Goal: Use online tool/utility: Utilize a website feature to perform a specific function

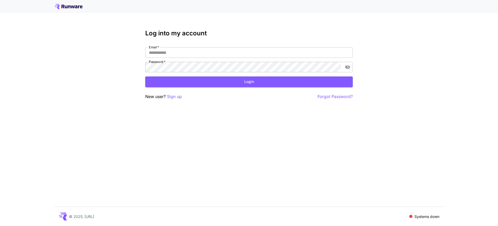
type input "**********"
click at [228, 87] on div "**********" at bounding box center [249, 65] width 208 height 70
click at [228, 83] on button "Login" at bounding box center [249, 81] width 208 height 11
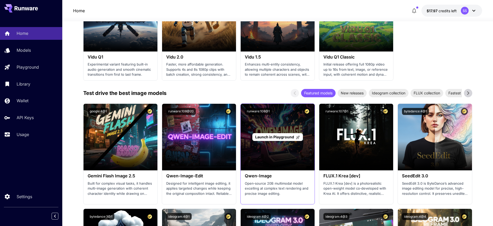
scroll to position [519, 0]
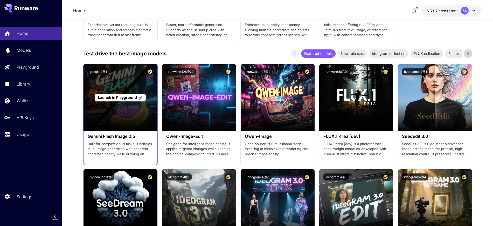
click at [118, 97] on span "Launch in Playground" at bounding box center [117, 97] width 39 height 4
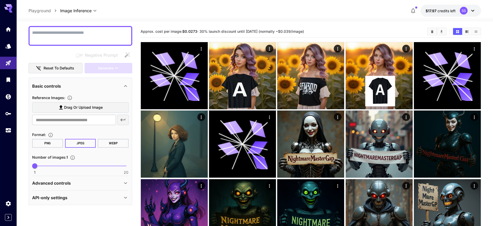
scroll to position [44, 0]
click at [50, 198] on p "API-only settings" at bounding box center [49, 197] width 35 height 6
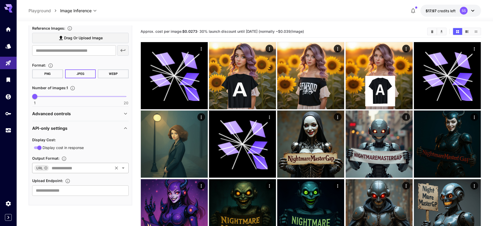
scroll to position [113, 0]
click at [72, 167] on input "text" at bounding box center [81, 166] width 62 height 7
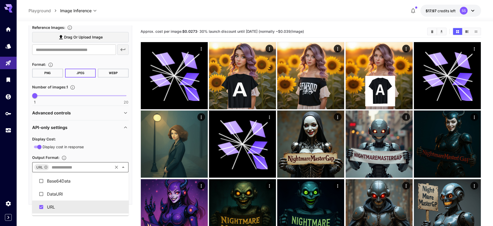
click at [72, 167] on input "text" at bounding box center [81, 166] width 62 height 7
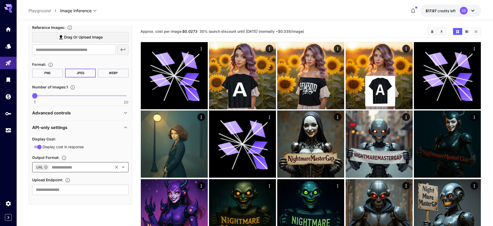
click at [72, 167] on input "text" at bounding box center [81, 166] width 62 height 7
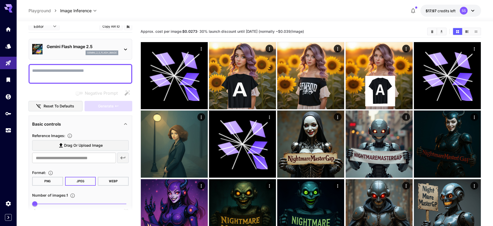
scroll to position [0, 0]
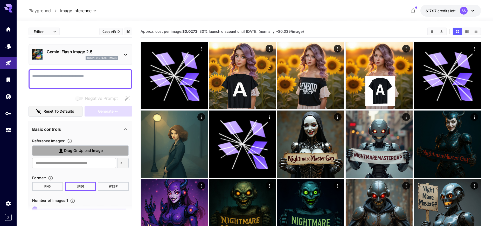
click at [81, 151] on span "Drag or upload image" at bounding box center [83, 150] width 39 height 6
click at [0, 0] on input "Drag or upload image" at bounding box center [0, 0] width 0 height 0
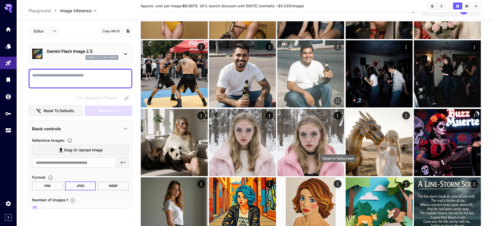
scroll to position [617, 0]
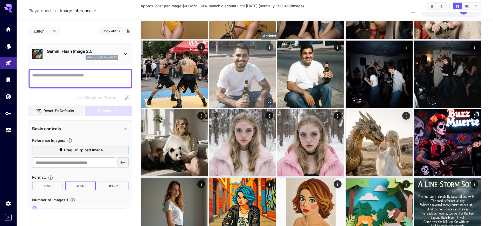
click at [271, 46] on icon "Actions" at bounding box center [269, 47] width 5 height 5
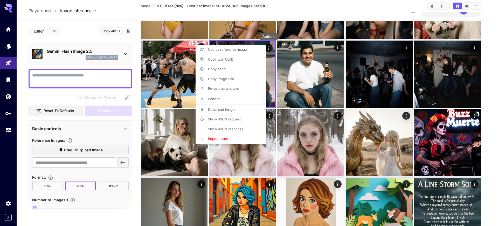
click at [236, 51] on span "Use as reference image" at bounding box center [227, 49] width 39 height 4
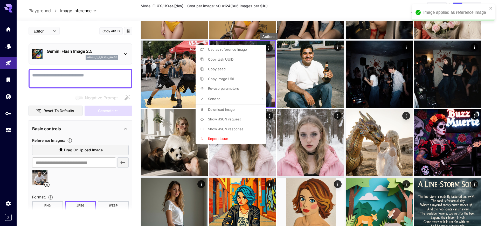
click at [89, 75] on div at bounding box center [249, 113] width 498 height 226
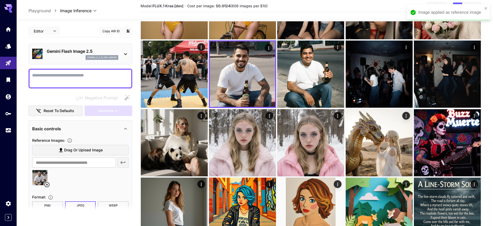
click at [85, 76] on textarea "Negative Prompt" at bounding box center [80, 78] width 97 height 12
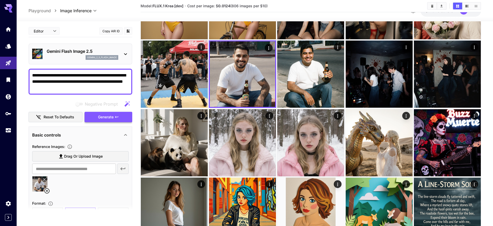
type textarea "**********"
click at [105, 114] on span "Generate" at bounding box center [106, 117] width 16 height 6
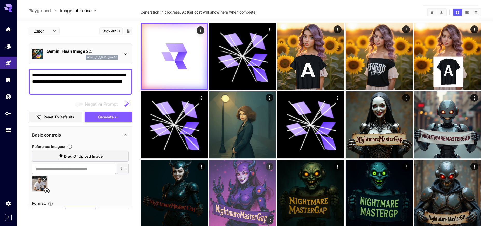
scroll to position [0, 0]
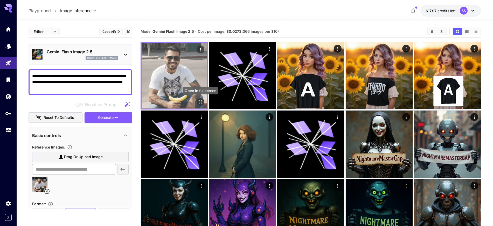
click at [202, 105] on button "Open in fullscreen" at bounding box center [201, 102] width 8 height 8
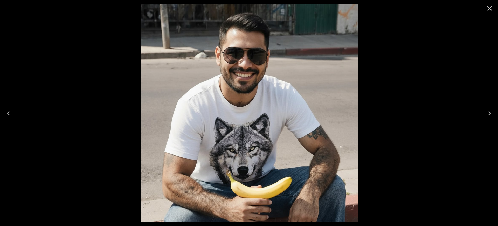
click at [490, 7] on icon "Close" at bounding box center [490, 8] width 8 height 8
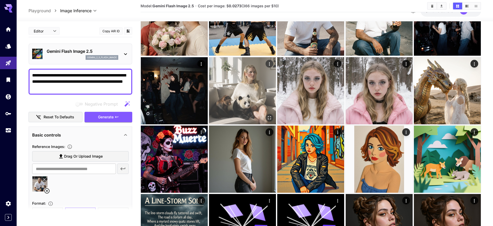
scroll to position [617, 0]
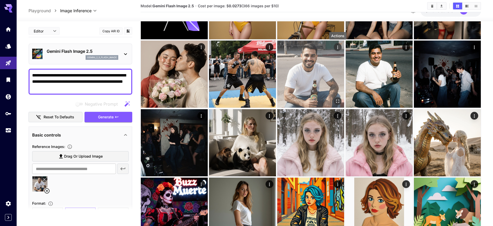
click at [340, 46] on icon "Actions" at bounding box center [338, 47] width 5 height 5
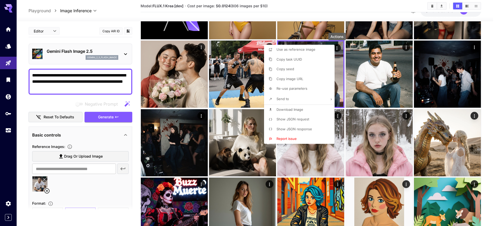
click at [296, 107] on span "Download Image" at bounding box center [290, 109] width 27 height 4
click at [271, 12] on div at bounding box center [249, 113] width 498 height 226
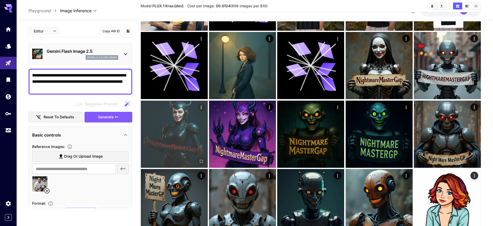
scroll to position [0, 0]
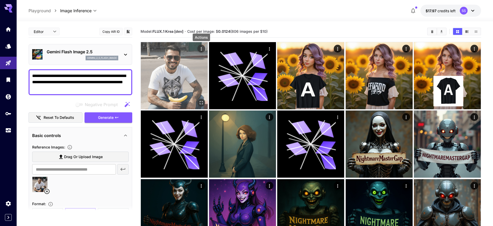
click at [202, 48] on icon "Actions" at bounding box center [201, 48] width 5 height 5
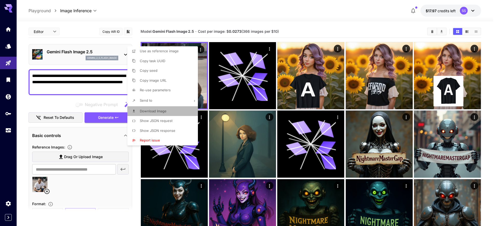
click at [155, 109] on span "Download Image" at bounding box center [153, 111] width 27 height 4
click at [77, 146] on div at bounding box center [249, 113] width 498 height 226
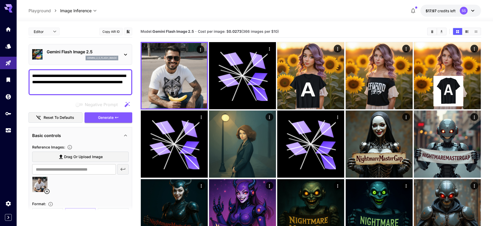
scroll to position [32, 0]
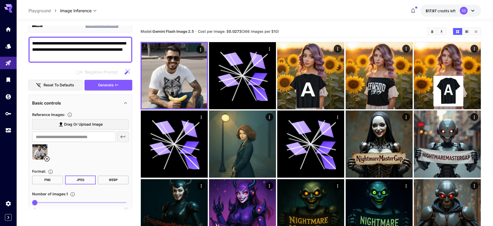
click at [79, 124] on span "Drag or upload image" at bounding box center [83, 124] width 39 height 6
click at [0, 0] on input "Drag or upload image" at bounding box center [0, 0] width 0 height 0
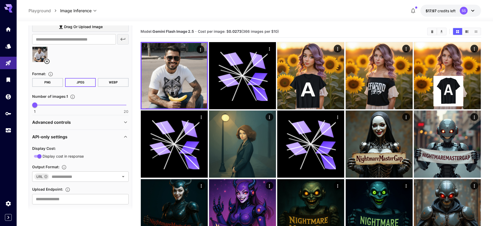
scroll to position [139, 0]
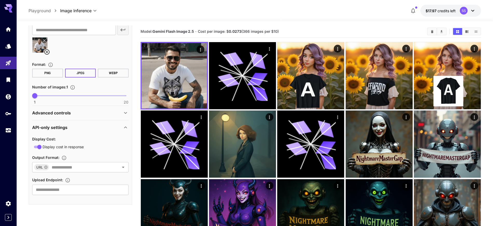
click at [109, 114] on div "Advanced controls" at bounding box center [77, 113] width 90 height 6
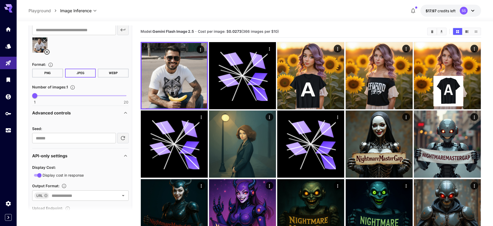
click at [109, 113] on div "Advanced controls" at bounding box center [77, 113] width 90 height 6
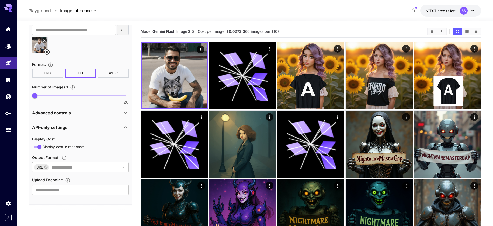
scroll to position [9, 0]
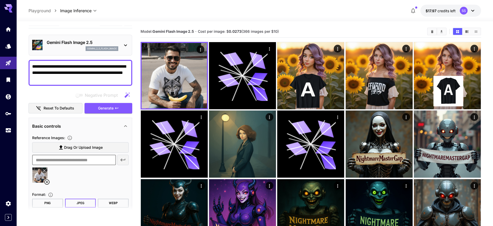
click at [57, 162] on input "text" at bounding box center [74, 159] width 84 height 10
paste input "**********"
type input "**********"
click at [123, 159] on icon "button" at bounding box center [122, 159] width 5 height 3
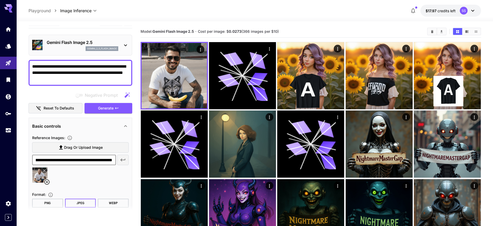
scroll to position [0, 0]
drag, startPoint x: 78, startPoint y: 78, endPoint x: 89, endPoint y: 74, distance: 12.0
click at [89, 74] on textarea "**********" at bounding box center [80, 72] width 97 height 19
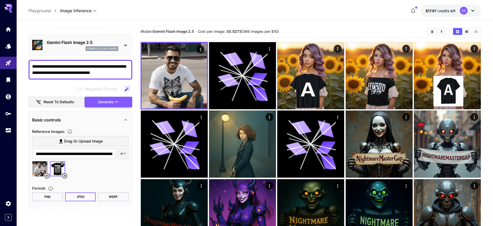
type textarea "**********"
click at [108, 102] on span "Generate" at bounding box center [106, 102] width 16 height 6
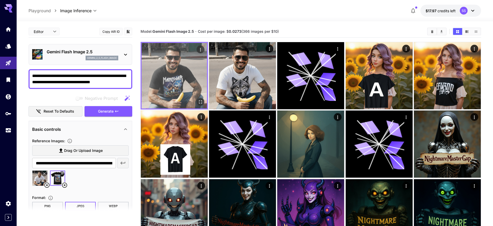
scroll to position [9, 0]
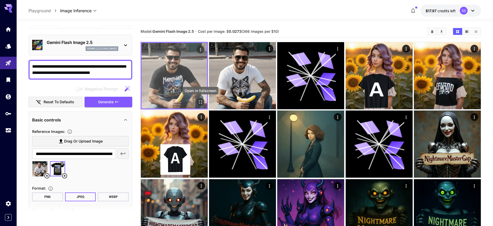
click at [201, 102] on icon "Open in fullscreen" at bounding box center [200, 101] width 5 height 5
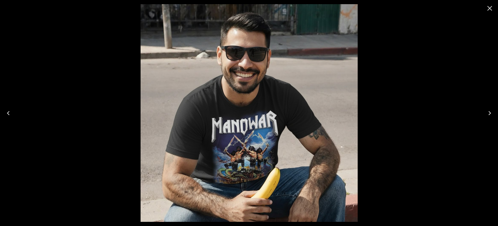
click at [490, 8] on icon "Close" at bounding box center [490, 8] width 5 height 5
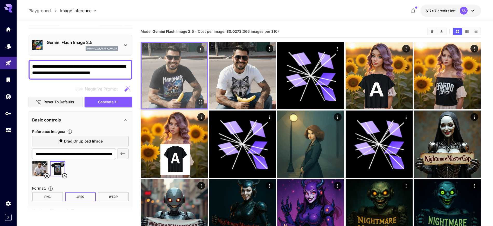
click at [202, 49] on icon "Actions" at bounding box center [200, 49] width 5 height 5
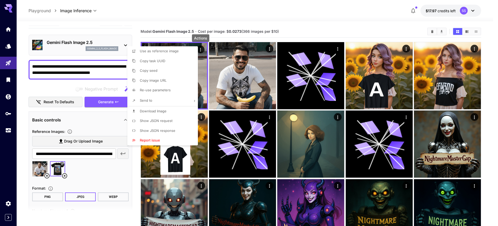
click at [158, 112] on span "Download Image" at bounding box center [153, 111] width 27 height 4
click at [209, 21] on div at bounding box center [249, 113] width 498 height 226
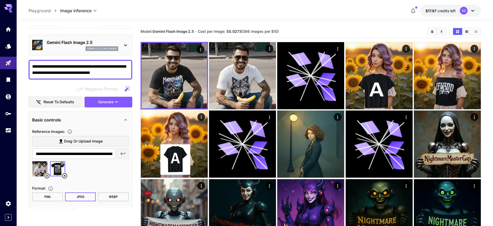
click at [49, 175] on icon at bounding box center [47, 175] width 6 height 6
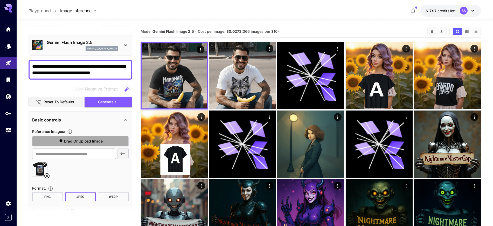
click at [79, 139] on span "Drag or upload image" at bounding box center [83, 141] width 39 height 6
click at [0, 0] on input "Drag or upload image" at bounding box center [0, 0] width 0 height 0
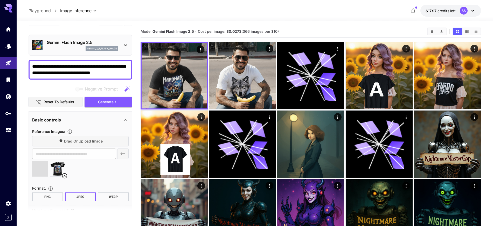
type input "**********"
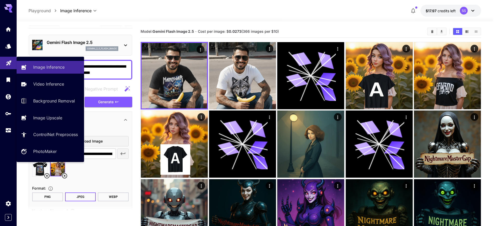
drag, startPoint x: 123, startPoint y: 73, endPoint x: 10, endPoint y: 63, distance: 113.4
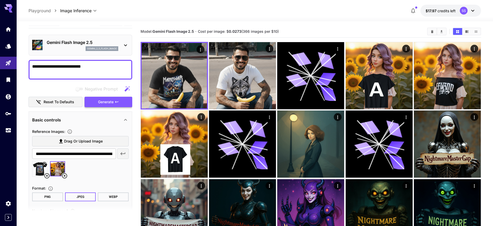
click at [105, 100] on span "Generate" at bounding box center [106, 102] width 16 height 6
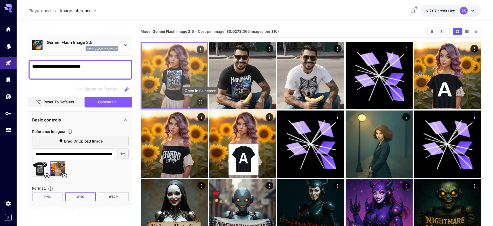
click at [199, 103] on icon "Open in fullscreen" at bounding box center [200, 101] width 5 height 5
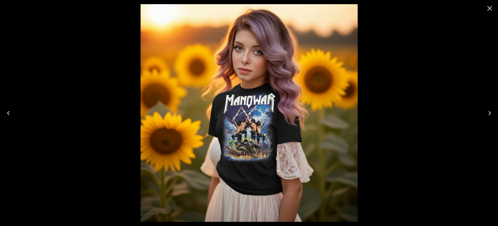
click at [486, 8] on icon "Close" at bounding box center [490, 8] width 8 height 8
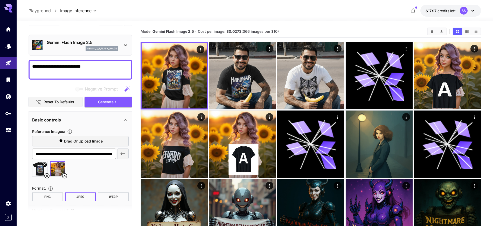
drag, startPoint x: 95, startPoint y: 66, endPoint x: 54, endPoint y: 66, distance: 41.3
click at [54, 66] on textarea "**********" at bounding box center [80, 69] width 97 height 12
type textarea "**********"
click at [114, 105] on button "Generate" at bounding box center [109, 102] width 48 height 11
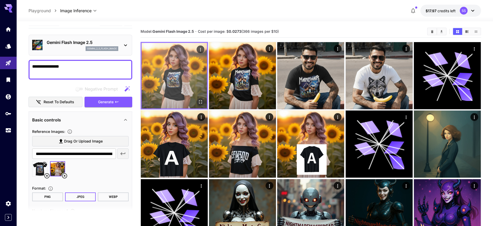
click at [203, 104] on button "Open in fullscreen" at bounding box center [201, 102] width 8 height 8
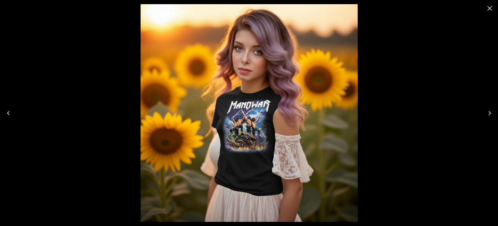
click at [491, 9] on icon "Close" at bounding box center [490, 8] width 5 height 5
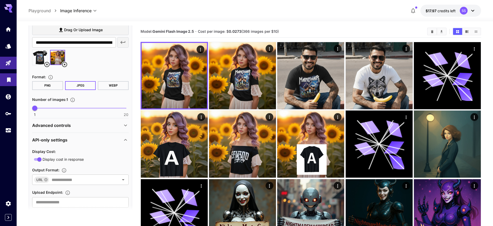
scroll to position [133, 0]
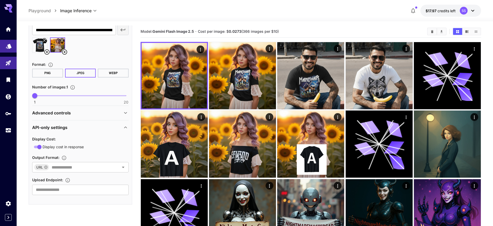
click at [5, 46] on link at bounding box center [8, 46] width 17 height 13
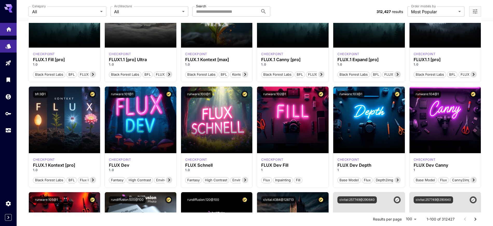
scroll to position [162, 0]
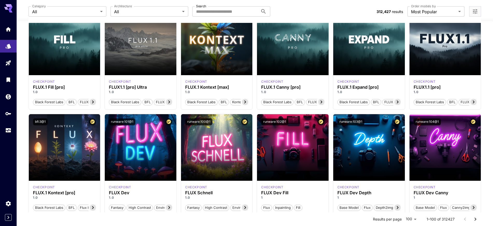
click at [7, 9] on icon at bounding box center [8, 6] width 8 height 5
click at [6, 31] on icon "Home" at bounding box center [9, 28] width 6 height 6
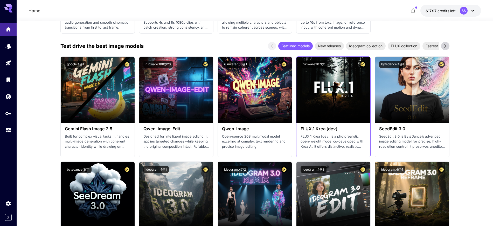
scroll to position [487, 0]
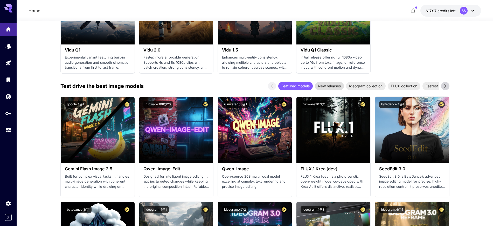
click at [326, 83] on div "New releases" at bounding box center [329, 86] width 29 height 8
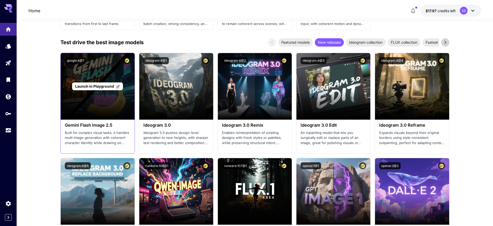
scroll to position [519, 0]
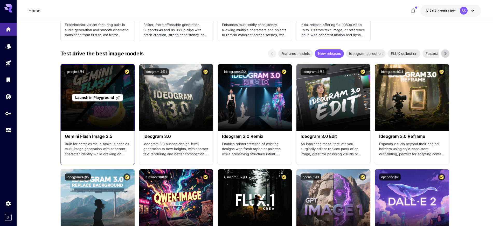
click at [98, 96] on span "Launch in Playground" at bounding box center [94, 97] width 39 height 4
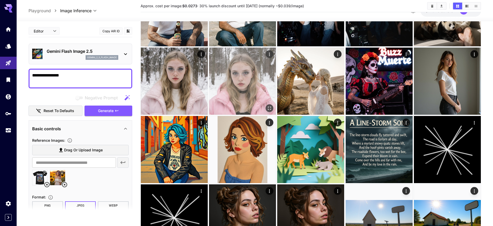
scroll to position [584, 0]
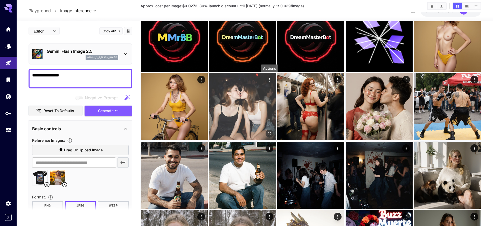
click at [267, 81] on icon "Actions" at bounding box center [269, 79] width 5 height 5
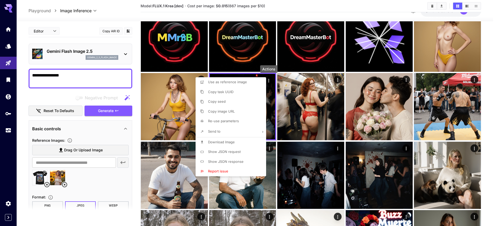
click at [220, 82] on span "Use as reference image" at bounding box center [227, 82] width 39 height 4
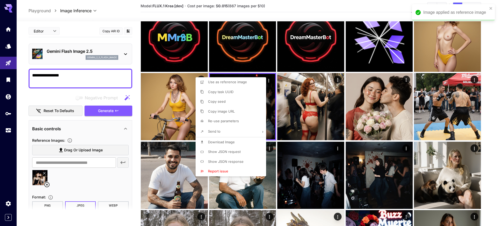
drag, startPoint x: 74, startPoint y: 72, endPoint x: 52, endPoint y: 73, distance: 21.9
click at [52, 73] on div at bounding box center [249, 113] width 498 height 226
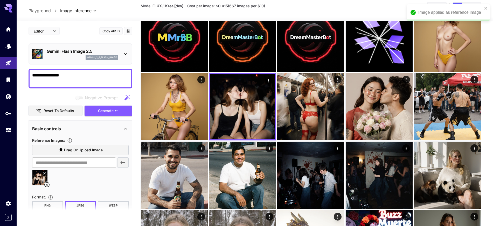
click at [71, 78] on textarea "**********" at bounding box center [80, 78] width 97 height 12
drag, startPoint x: 78, startPoint y: 76, endPoint x: 9, endPoint y: 76, distance: 69.1
click at [9, 76] on div "**********" at bounding box center [246, 93] width 493 height 1355
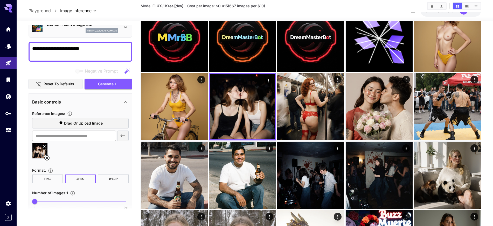
scroll to position [63, 0]
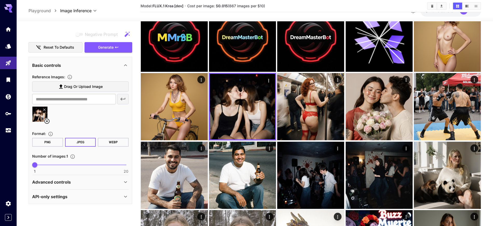
type textarea "**********"
drag, startPoint x: 114, startPoint y: 144, endPoint x: 107, endPoint y: 146, distance: 7.1
click at [114, 144] on button "WEBP" at bounding box center [113, 142] width 31 height 9
click at [50, 185] on div "Advanced controls" at bounding box center [80, 181] width 97 height 12
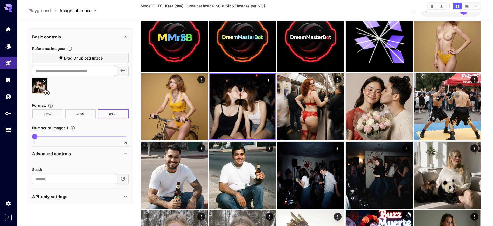
click at [63, 156] on p "Advanced controls" at bounding box center [51, 153] width 39 height 6
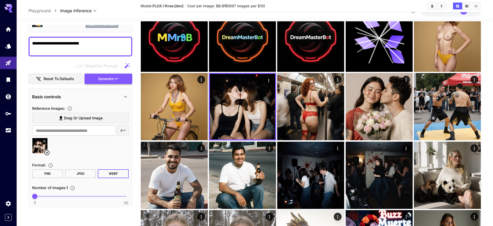
scroll to position [0, 0]
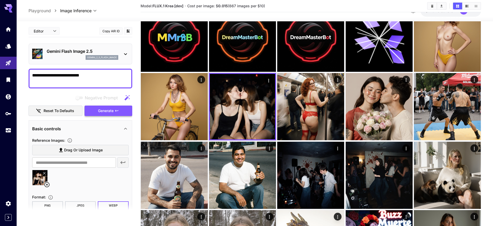
click at [104, 110] on span "Generate" at bounding box center [106, 110] width 16 height 6
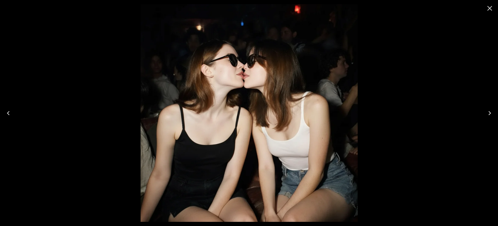
click at [490, 12] on icon "Close" at bounding box center [490, 8] width 8 height 8
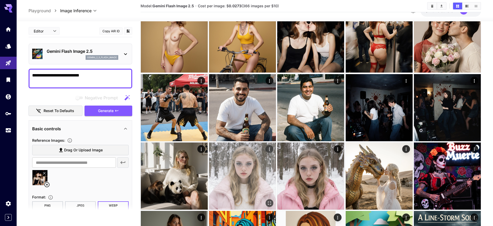
scroll to position [610, 0]
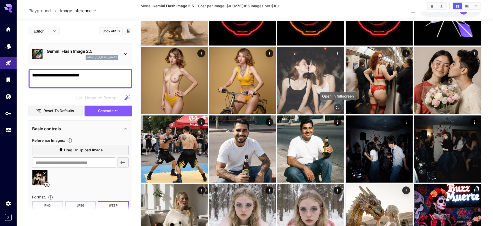
click at [339, 108] on icon "Open in fullscreen" at bounding box center [338, 107] width 5 height 5
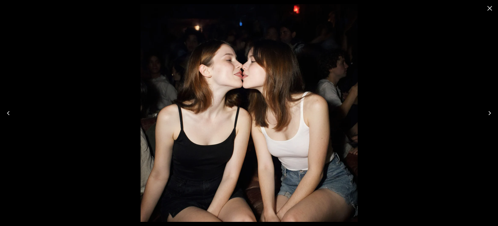
click at [489, 9] on icon "Close" at bounding box center [490, 8] width 5 height 5
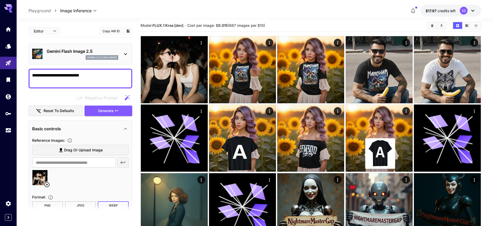
scroll to position [0, 0]
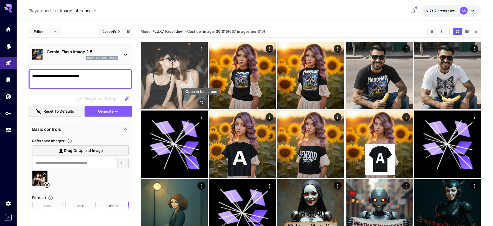
click at [201, 102] on icon "Open in fullscreen" at bounding box center [201, 102] width 5 height 5
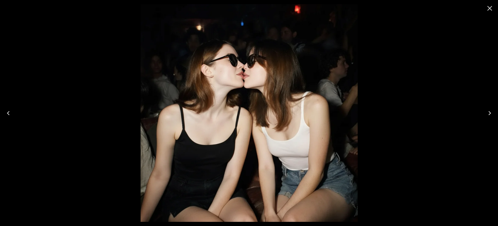
click at [490, 6] on icon "Close" at bounding box center [490, 8] width 8 height 8
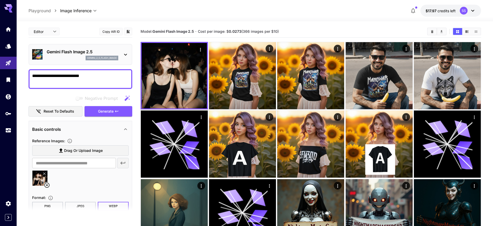
scroll to position [63, 0]
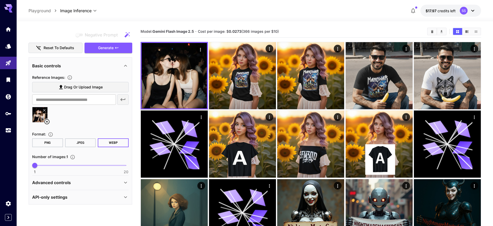
click at [46, 122] on icon at bounding box center [47, 121] width 6 height 6
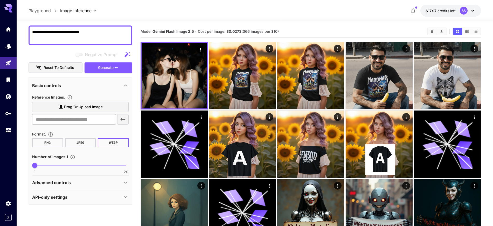
scroll to position [44, 0]
click at [85, 106] on span "Drag or upload image" at bounding box center [83, 107] width 39 height 6
click at [0, 0] on input "Drag or upload image" at bounding box center [0, 0] width 0 height 0
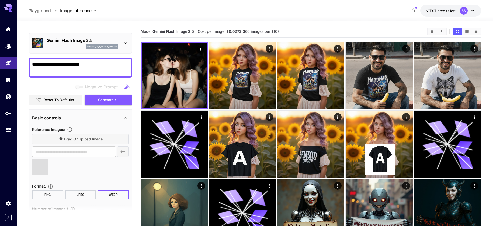
scroll to position [11, 0]
type input "**********"
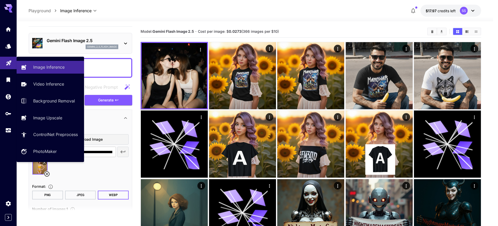
drag, startPoint x: 101, startPoint y: 62, endPoint x: 4, endPoint y: 64, distance: 97.4
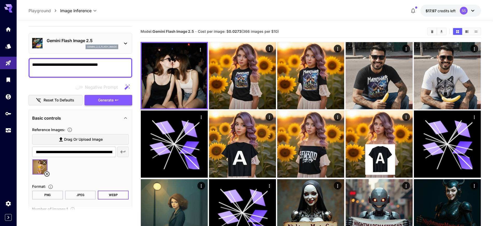
click at [104, 100] on span "Generate" at bounding box center [106, 100] width 16 height 6
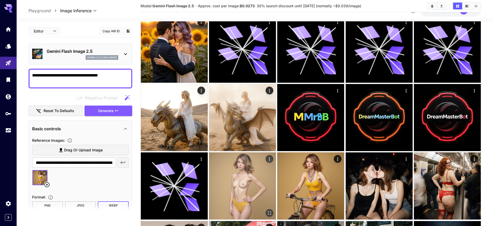
scroll to position [541, 0]
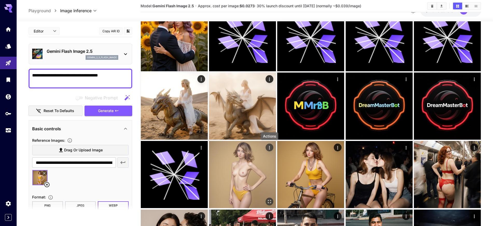
click at [269, 147] on icon "Actions" at bounding box center [269, 147] width 5 height 5
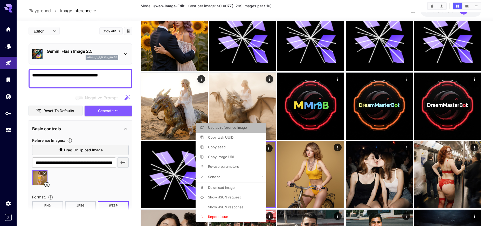
click at [232, 128] on span "Use as reference image" at bounding box center [227, 127] width 39 height 4
click at [68, 178] on div at bounding box center [249, 113] width 498 height 226
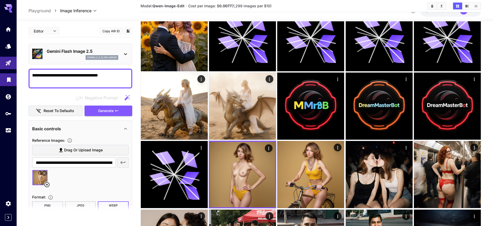
drag, startPoint x: 102, startPoint y: 75, endPoint x: 1, endPoint y: 74, distance: 101.0
click at [1, 74] on div "**********" at bounding box center [246, 183] width 493 height 1448
type textarea "**********"
drag, startPoint x: 109, startPoint y: 108, endPoint x: 112, endPoint y: 114, distance: 6.3
click at [109, 108] on span "Generate" at bounding box center [106, 110] width 16 height 6
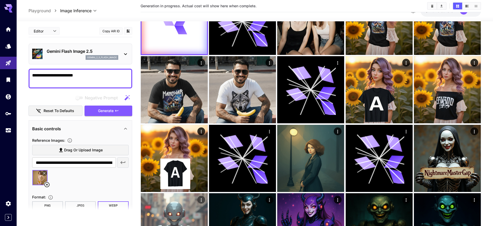
scroll to position [0, 0]
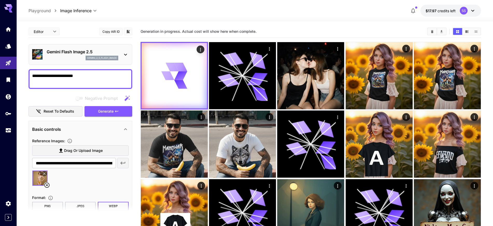
click at [43, 173] on icon at bounding box center [44, 173] width 3 height 3
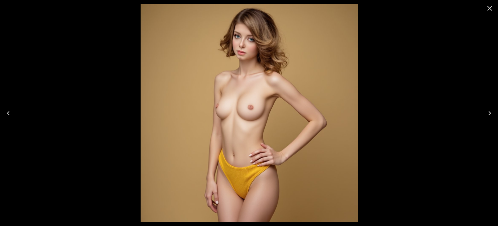
click at [490, 8] on icon "Close" at bounding box center [490, 8] width 5 height 5
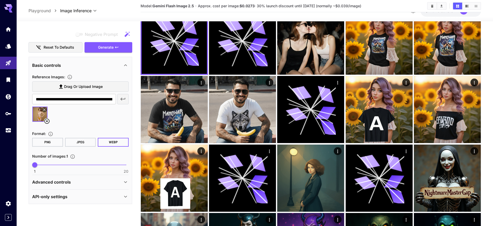
scroll to position [65, 0]
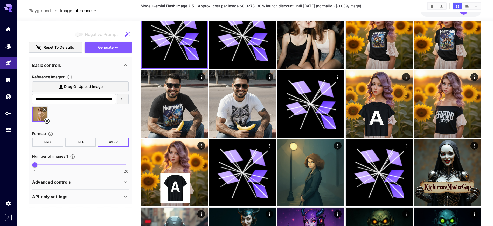
click at [47, 123] on icon at bounding box center [47, 121] width 6 height 6
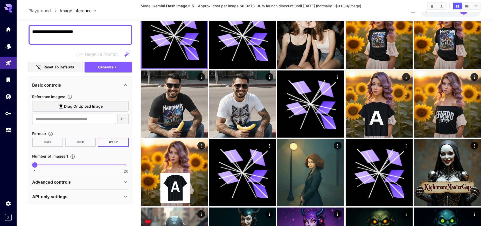
scroll to position [44, 0]
click at [71, 102] on label "Drag or upload image" at bounding box center [80, 106] width 97 height 11
click at [0, 0] on input "Drag or upload image" at bounding box center [0, 0] width 0 height 0
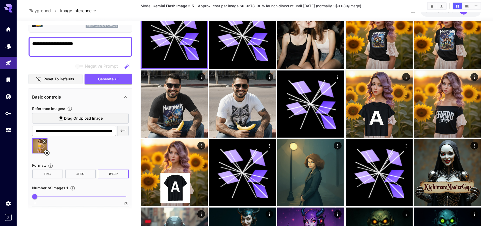
scroll to position [32, 0]
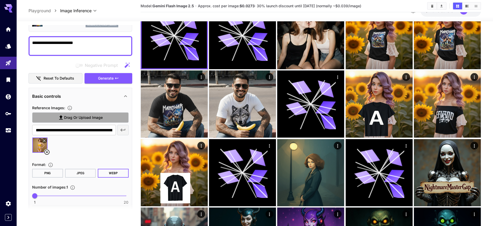
click at [76, 119] on span "Drag or upload image" at bounding box center [83, 117] width 39 height 6
click at [0, 0] on input "Drag or upload image" at bounding box center [0, 0] width 0 height 0
click at [83, 130] on input "**********" at bounding box center [74, 130] width 84 height 10
paste input "**********"
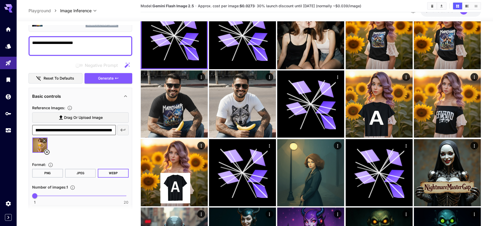
type input "**********"
click at [121, 130] on icon "button" at bounding box center [122, 129] width 5 height 3
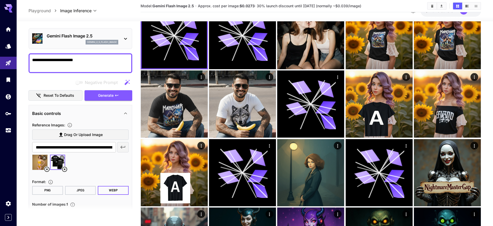
scroll to position [0, 0]
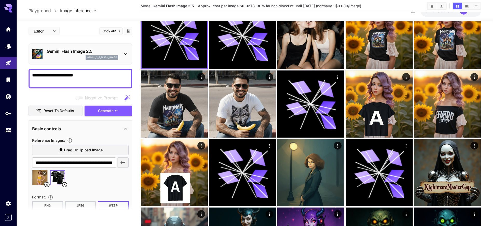
drag, startPoint x: 89, startPoint y: 77, endPoint x: 23, endPoint y: 77, distance: 66.2
type textarea "**********"
click at [110, 112] on span "Generate" at bounding box center [106, 110] width 16 height 6
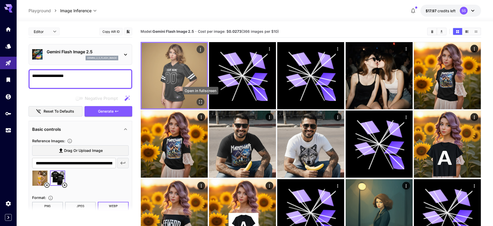
click at [202, 102] on icon "Open in fullscreen" at bounding box center [200, 101] width 5 height 5
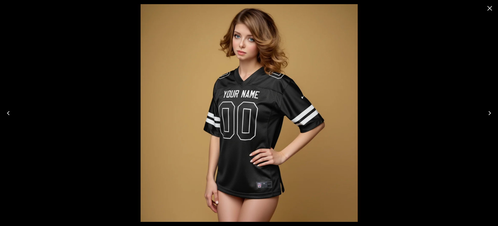
click at [489, 9] on icon "Close" at bounding box center [490, 8] width 5 height 5
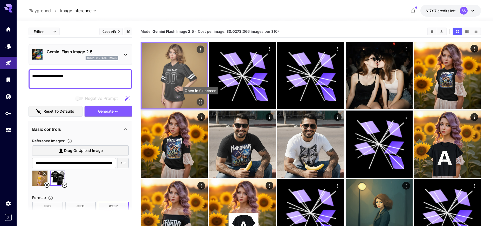
click at [200, 100] on icon "Open in fullscreen" at bounding box center [200, 101] width 3 height 3
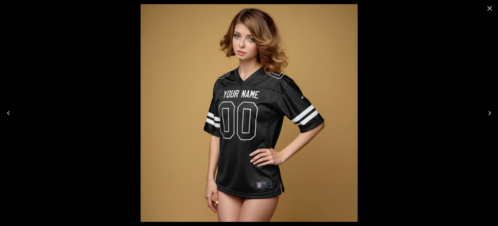
click at [491, 4] on icon "Close" at bounding box center [490, 8] width 8 height 8
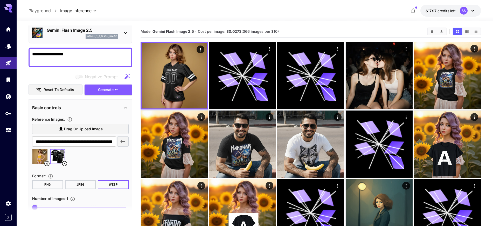
scroll to position [32, 0]
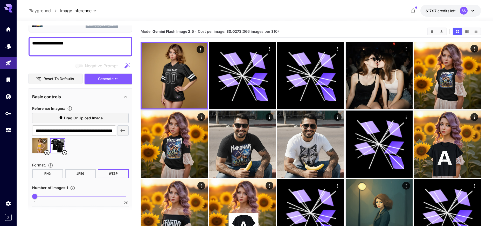
click at [65, 152] on icon at bounding box center [64, 152] width 5 height 5
click at [70, 131] on input "text" at bounding box center [74, 130] width 84 height 10
paste input "**********"
type input "**********"
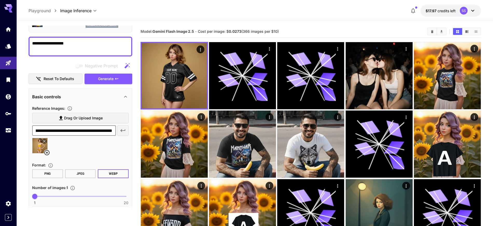
click at [125, 130] on icon "button" at bounding box center [123, 130] width 6 height 6
click at [78, 43] on textarea "**********" at bounding box center [80, 46] width 97 height 12
click at [107, 79] on span "Generate" at bounding box center [106, 79] width 16 height 6
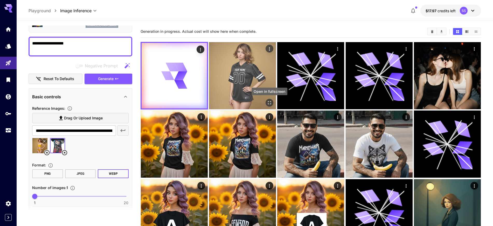
click at [269, 100] on icon "Open in fullscreen" at bounding box center [269, 102] width 5 height 5
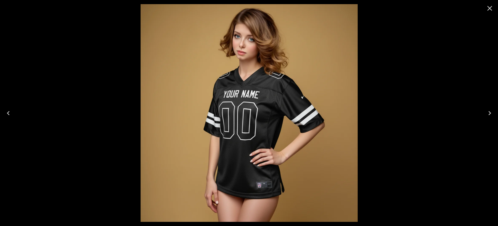
click at [492, 9] on icon "Close" at bounding box center [490, 8] width 8 height 8
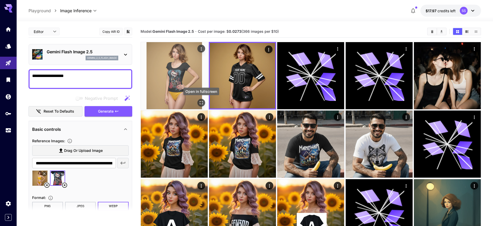
click at [202, 102] on icon "Open in fullscreen" at bounding box center [201, 102] width 5 height 5
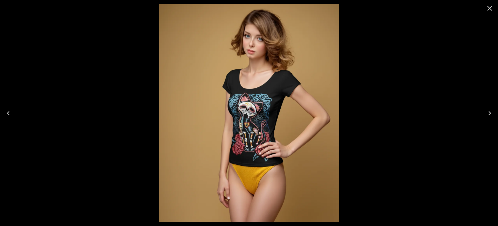
drag, startPoint x: 493, startPoint y: 5, endPoint x: 485, endPoint y: 9, distance: 9.5
click at [493, 5] on icon "Close" at bounding box center [490, 8] width 8 height 8
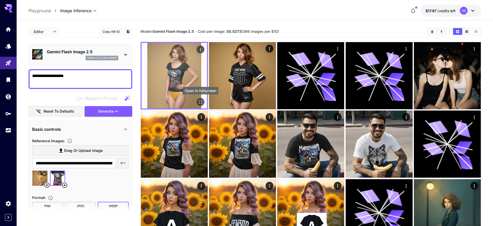
click at [197, 100] on button "Open in fullscreen" at bounding box center [201, 102] width 8 height 8
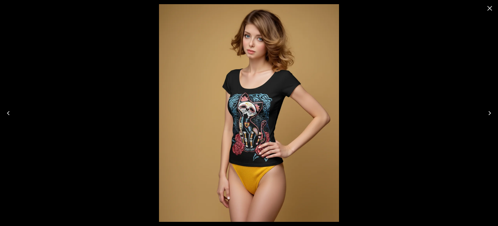
click at [487, 6] on icon "Close" at bounding box center [490, 8] width 8 height 8
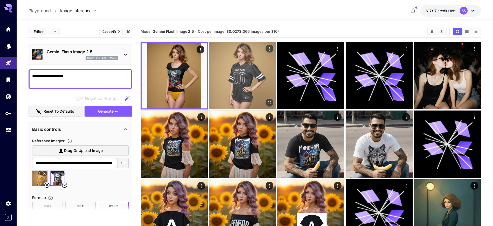
click at [271, 100] on icon "Open in fullscreen" at bounding box center [269, 102] width 5 height 5
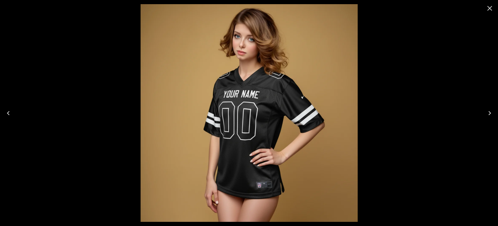
click at [488, 8] on icon "Close" at bounding box center [490, 8] width 8 height 8
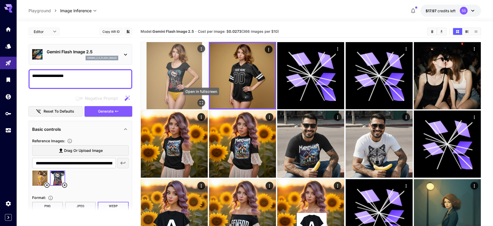
click at [199, 100] on icon "Open in fullscreen" at bounding box center [201, 102] width 5 height 5
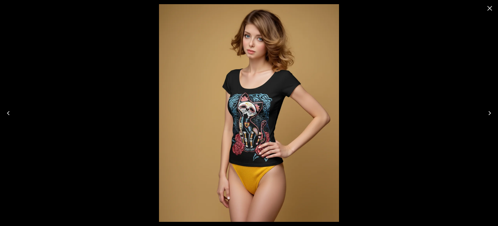
click at [493, 7] on icon "Close" at bounding box center [490, 8] width 8 height 8
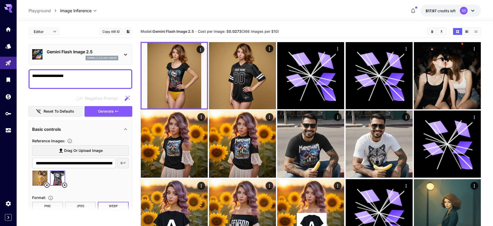
click at [45, 173] on icon at bounding box center [44, 173] width 3 height 3
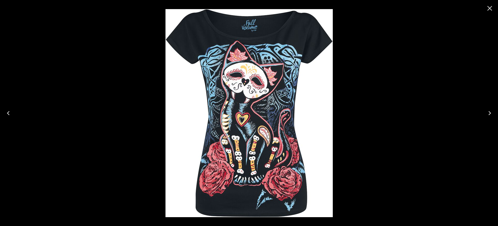
drag, startPoint x: 490, startPoint y: 108, endPoint x: 489, endPoint y: 111, distance: 3.2
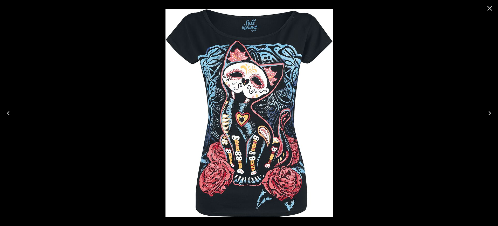
drag, startPoint x: 491, startPoint y: 8, endPoint x: 446, endPoint y: 2, distance: 45.1
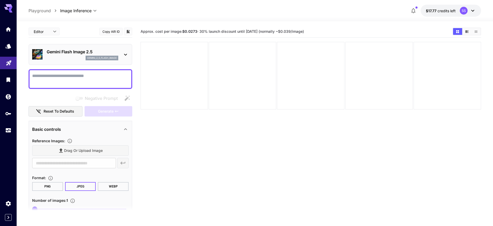
click at [9, 66] on link at bounding box center [8, 63] width 17 height 13
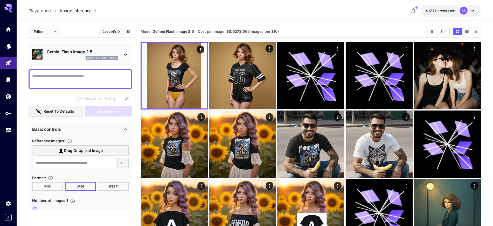
click at [44, 52] on div "Gemini Flash Image 2.5 gemini_2_5_flash_image" at bounding box center [80, 54] width 97 height 16
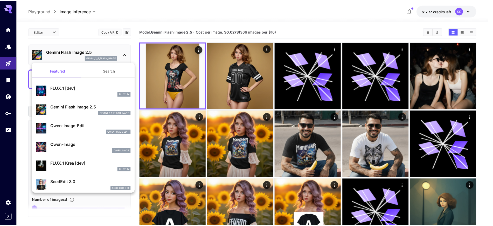
scroll to position [32, 0]
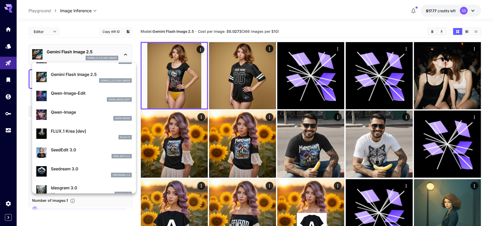
click at [75, 95] on p "Qwen-Image-Edit" at bounding box center [91, 93] width 81 height 6
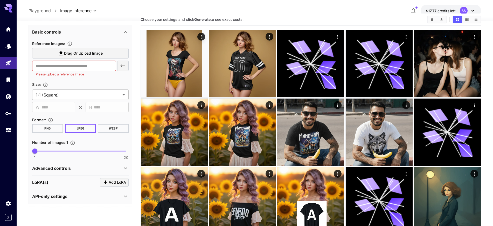
scroll to position [32, 0]
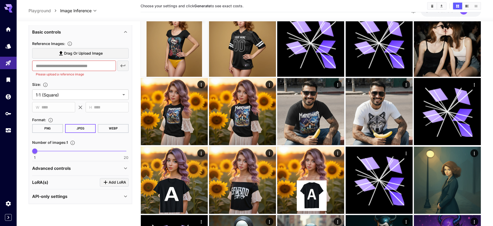
click at [59, 169] on p "Advanced controls" at bounding box center [51, 168] width 39 height 6
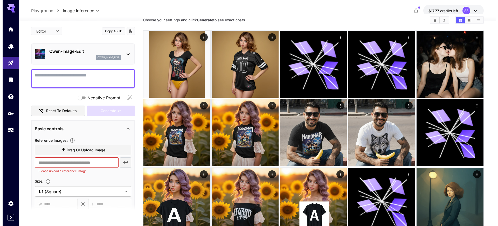
scroll to position [0, 0]
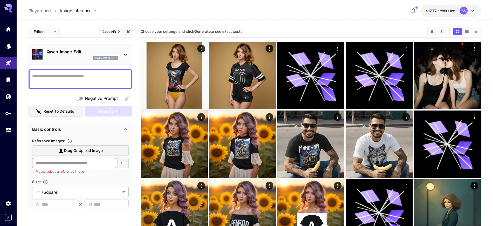
click at [60, 153] on icon at bounding box center [61, 150] width 6 height 6
click at [0, 0] on input "Drag or upload image" at bounding box center [0, 0] width 0 height 0
type input "**********"
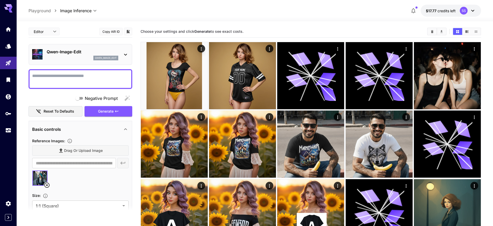
click at [73, 150] on div "Drag or upload image" at bounding box center [80, 150] width 97 height 11
drag, startPoint x: 82, startPoint y: 151, endPoint x: 80, endPoint y: 159, distance: 8.8
click at [82, 151] on div "Drag or upload image" at bounding box center [80, 150] width 97 height 11
click at [77, 149] on div "Drag or upload image" at bounding box center [80, 150] width 97 height 11
drag, startPoint x: 75, startPoint y: 149, endPoint x: 65, endPoint y: 147, distance: 9.8
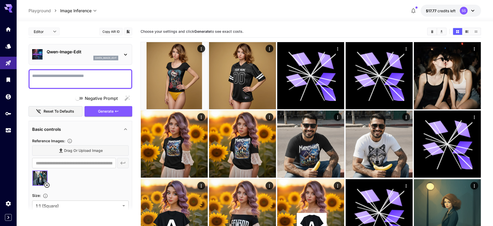
click at [74, 150] on div "Drag or upload image" at bounding box center [80, 150] width 97 height 11
click at [65, 147] on div "Drag or upload image" at bounding box center [80, 150] width 97 height 11
click at [47, 185] on icon at bounding box center [46, 184] width 5 height 5
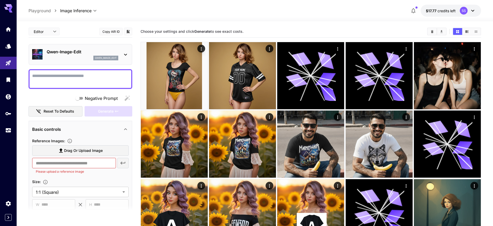
click at [76, 72] on div at bounding box center [81, 79] width 104 height 20
click at [77, 58] on div "qwen_image_edit" at bounding box center [83, 58] width 72 height 5
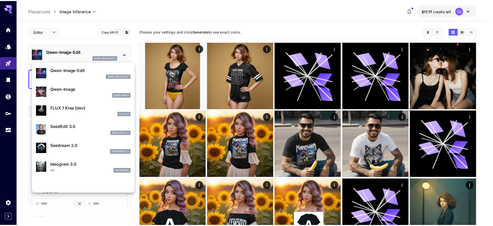
scroll to position [65, 0]
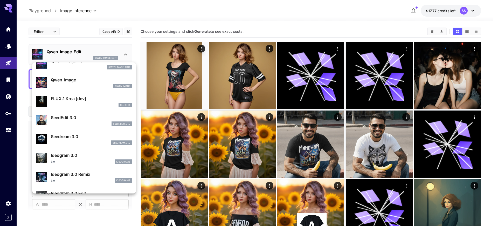
click at [71, 118] on p "SeedEdit 3.0" at bounding box center [91, 117] width 81 height 6
type input "***"
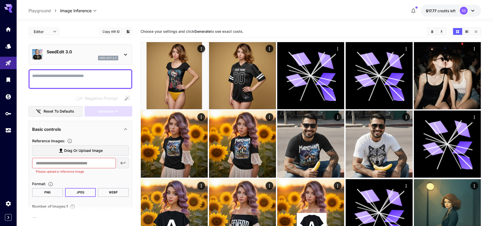
click at [67, 151] on span "Drag or upload image" at bounding box center [83, 150] width 39 height 6
click at [0, 0] on input "Drag or upload image" at bounding box center [0, 0] width 0 height 0
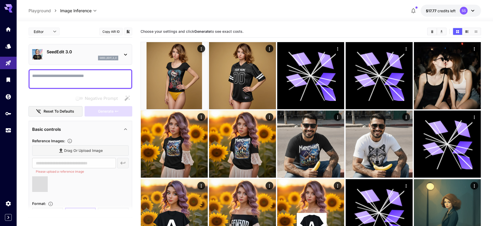
type input "**********"
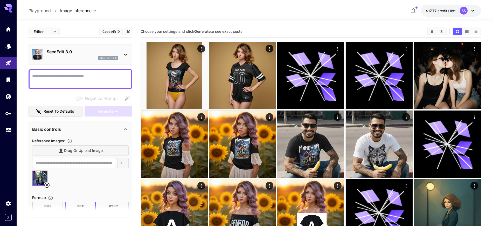
click at [81, 154] on div "Drag or upload image" at bounding box center [80, 150] width 97 height 11
click at [48, 183] on icon at bounding box center [46, 184] width 5 height 5
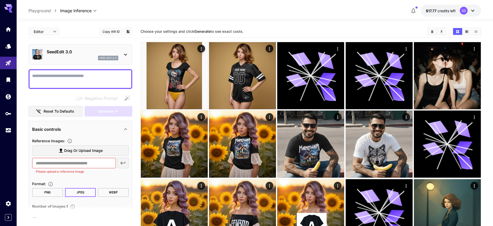
click at [69, 151] on span "Drag or upload image" at bounding box center [83, 150] width 39 height 6
click at [0, 0] on input "Drag or upload image" at bounding box center [0, 0] width 0 height 0
click at [61, 55] on div "SeedEdit 3.0 seed_edit_3_0" at bounding box center [83, 55] width 72 height 12
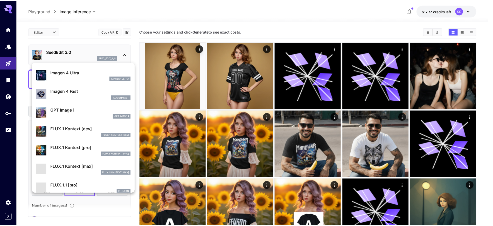
scroll to position [292, 0]
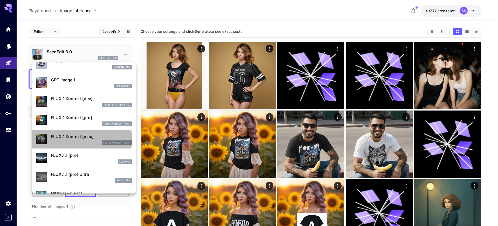
click at [71, 139] on p "FLUX.1 Kontext [max]" at bounding box center [91, 136] width 81 height 6
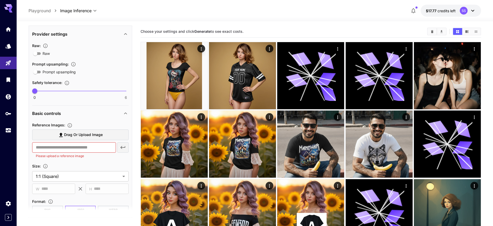
scroll to position [60, 0]
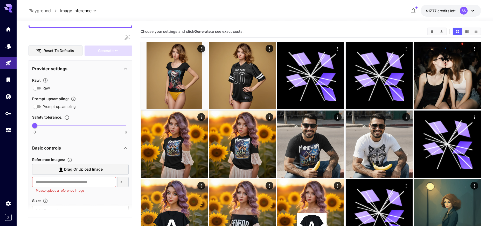
click at [67, 118] on icon "Controls the tolerance level for input and output content moderation. Lower val…" at bounding box center [66, 117] width 5 height 5
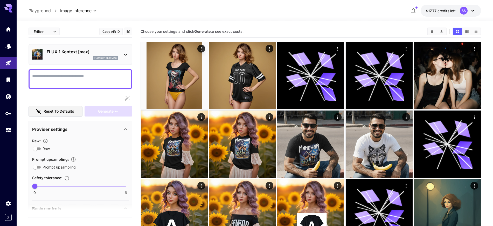
scroll to position [65, 0]
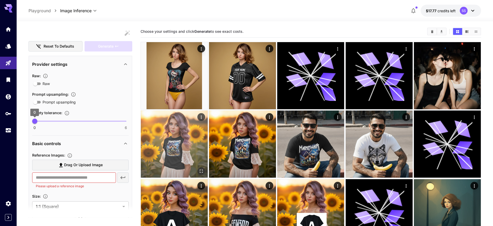
type input "*"
drag, startPoint x: 36, startPoint y: 123, endPoint x: 154, endPoint y: 122, distance: 118.4
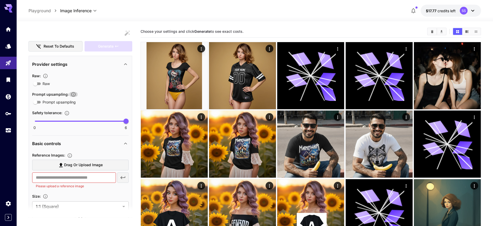
click at [73, 94] on icon "Enables automatic enhancement and expansion of the input prompt to improve gene…" at bounding box center [73, 94] width 4 height 4
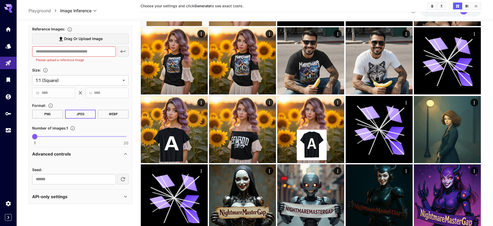
scroll to position [130, 0]
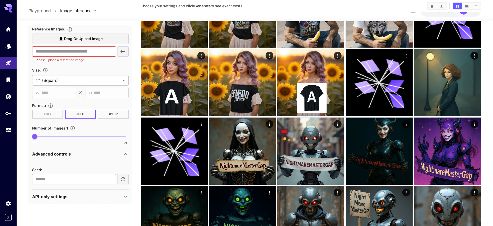
click at [76, 195] on div "API-only settings" at bounding box center [77, 196] width 90 height 6
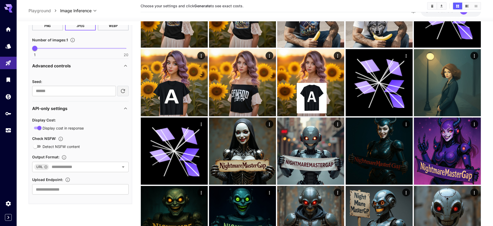
click at [53, 64] on p "Advanced controls" at bounding box center [51, 66] width 39 height 6
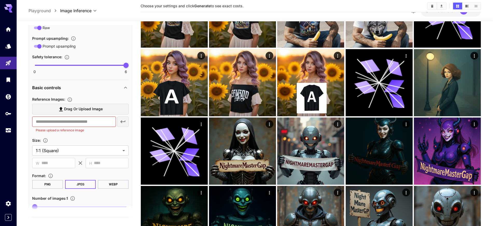
scroll to position [218, 0]
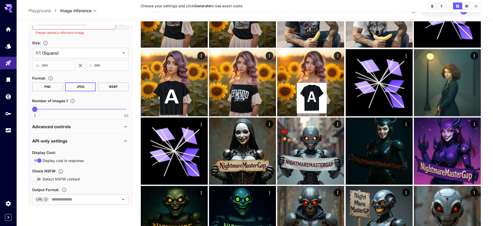
click at [56, 140] on p "API-only settings" at bounding box center [49, 141] width 35 height 6
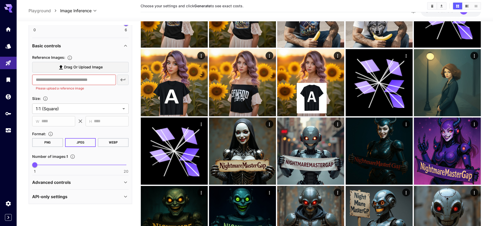
scroll to position [162, 0]
click at [52, 182] on p "Advanced controls" at bounding box center [51, 182] width 39 height 6
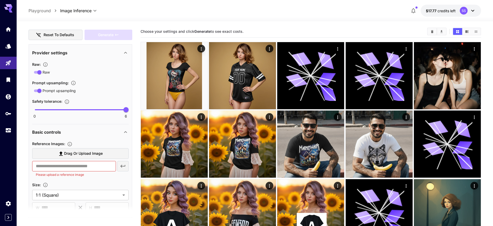
scroll to position [60, 0]
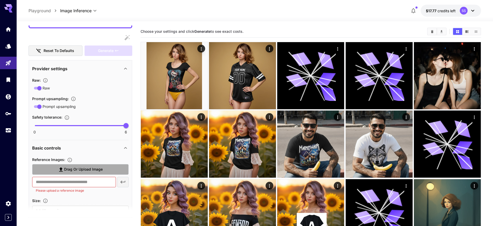
click at [76, 170] on span "Drag or upload image" at bounding box center [83, 169] width 39 height 6
click at [0, 0] on input "Drag or upload image" at bounding box center [0, 0] width 0 height 0
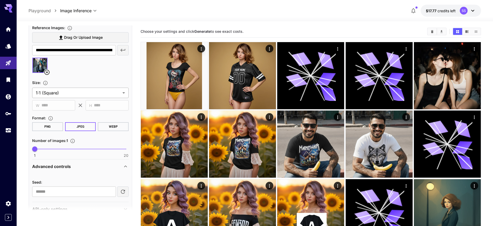
scroll to position [172, 0]
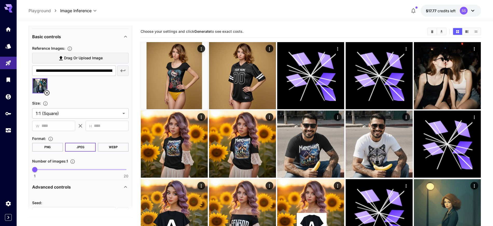
click at [79, 58] on span "Drag or upload image" at bounding box center [83, 58] width 39 height 6
click at [0, 0] on input "Drag or upload image" at bounding box center [0, 0] width 0 height 0
click at [101, 69] on input "**********" at bounding box center [74, 70] width 84 height 10
paste input "**********"
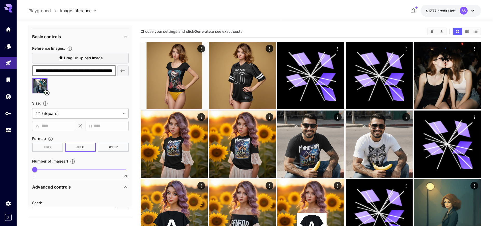
type input "**********"
click at [49, 93] on icon at bounding box center [47, 93] width 6 height 6
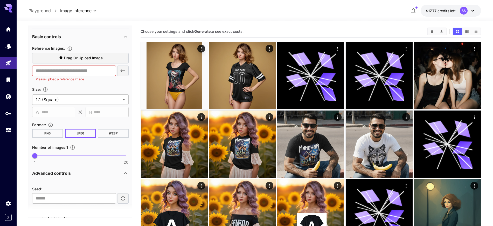
scroll to position [0, 0]
click at [77, 61] on span "Drag or upload image" at bounding box center [83, 58] width 39 height 6
click at [0, 0] on input "Drag or upload image" at bounding box center [0, 0] width 0 height 0
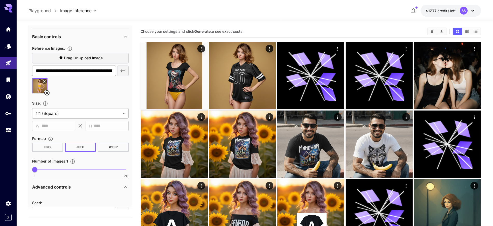
click at [60, 72] on input "**********" at bounding box center [74, 70] width 84 height 10
paste input "**********"
type input "**********"
click at [121, 70] on icon "button" at bounding box center [122, 70] width 5 height 3
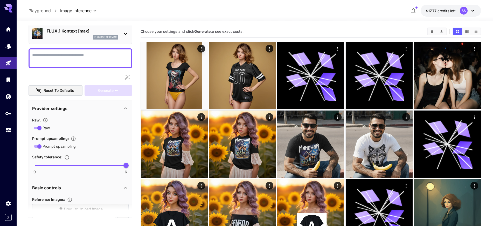
scroll to position [9, 0]
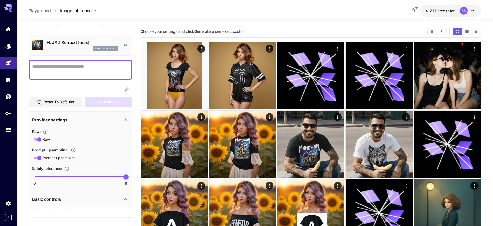
click at [72, 67] on textarea "Raw" at bounding box center [80, 69] width 97 height 12
type textarea "**********"
click at [115, 103] on icon "button" at bounding box center [117, 102] width 4 height 4
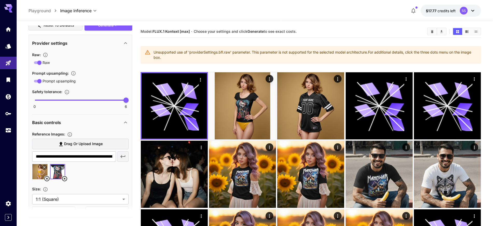
scroll to position [74, 0]
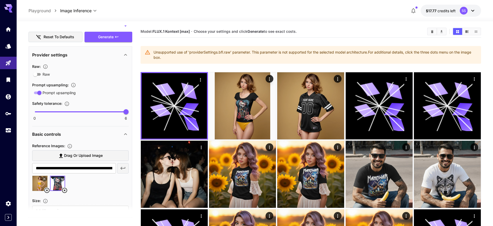
click at [102, 35] on span "Generate" at bounding box center [106, 37] width 16 height 6
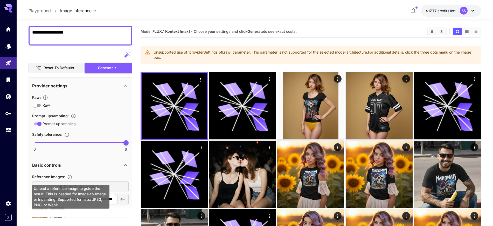
scroll to position [42, 0]
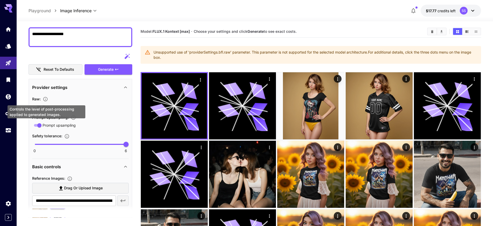
click at [46, 97] on icon "Controls the level of post-processing applied to generated images." at bounding box center [45, 98] width 5 height 5
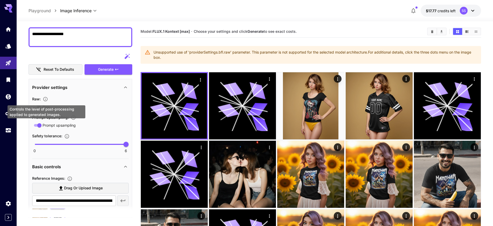
click at [46, 97] on icon "Controls the level of post-processing applied to generated images." at bounding box center [45, 98] width 5 height 5
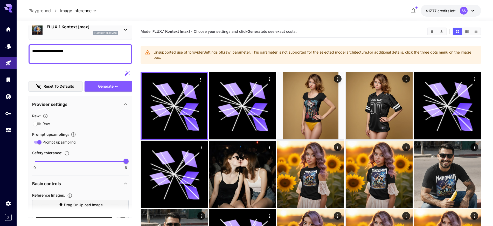
scroll to position [9, 0]
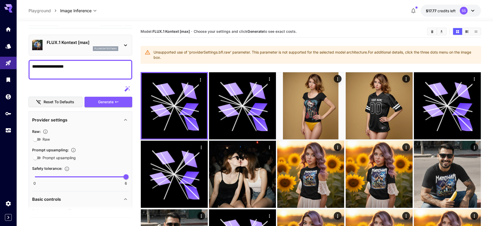
click at [102, 102] on span "Generate" at bounding box center [106, 102] width 16 height 6
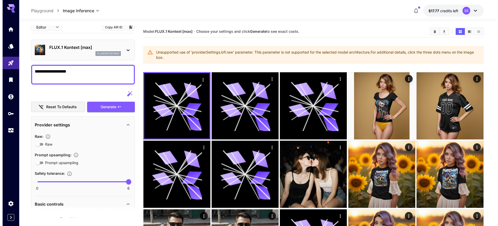
scroll to position [0, 0]
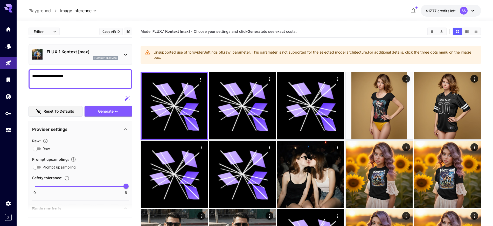
click at [64, 53] on p "FLUX.1 Kontext [max]" at bounding box center [83, 52] width 72 height 6
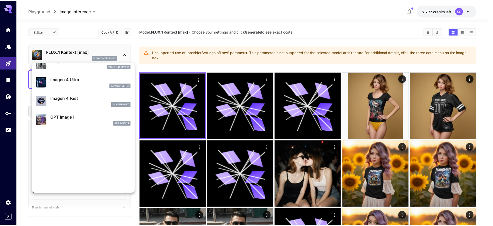
scroll to position [293, 0]
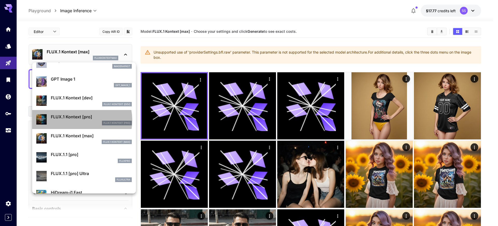
click at [77, 120] on div "FLUX.1 Kontext [pro] FLUX.1 Kontext [pro]" at bounding box center [91, 119] width 81 height 12
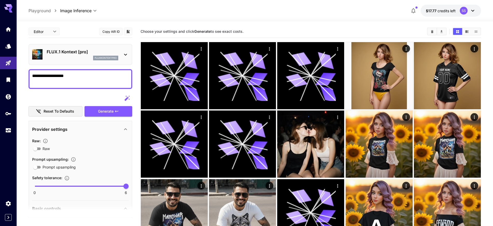
click at [74, 53] on p "FLUX.1 Kontext [pro]" at bounding box center [83, 52] width 72 height 6
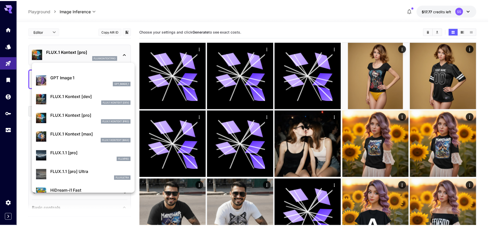
scroll to position [326, 0]
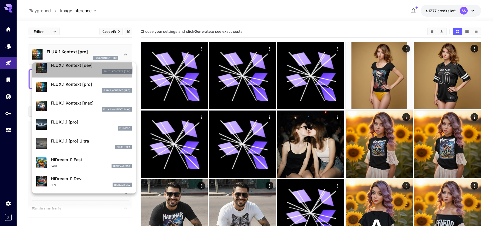
click at [81, 70] on div "FLUX.1 Kontext [dev]" at bounding box center [91, 71] width 81 height 5
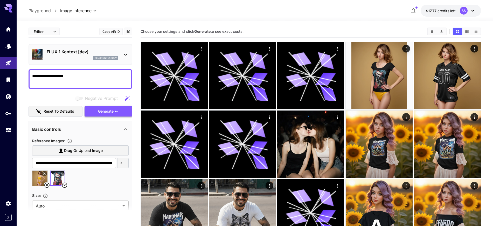
click at [105, 111] on span "Generate" at bounding box center [106, 111] width 16 height 6
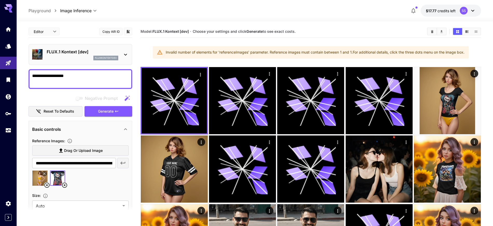
click at [75, 53] on p "FLUX.1 Kontext [dev]" at bounding box center [83, 52] width 72 height 6
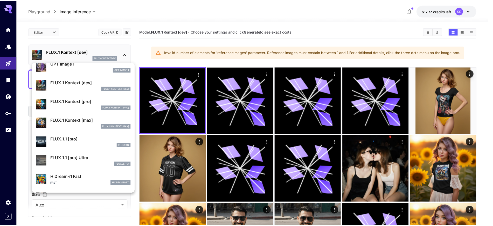
scroll to position [293, 0]
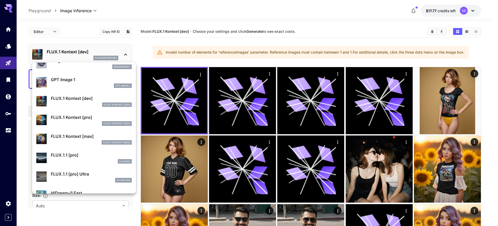
click at [77, 119] on p "FLUX.1 Kontext [pro]" at bounding box center [91, 117] width 81 height 6
type input "**********"
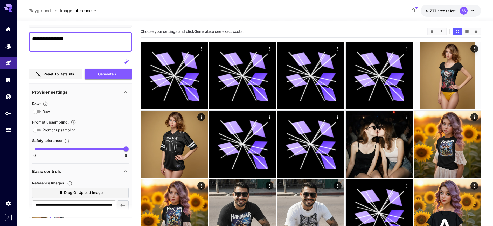
scroll to position [65, 0]
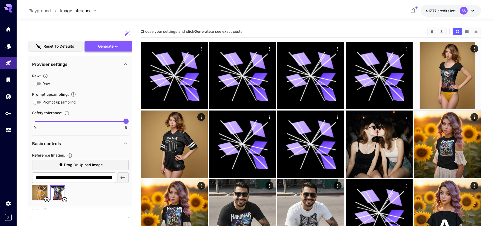
click at [102, 48] on span "Generate" at bounding box center [106, 46] width 16 height 6
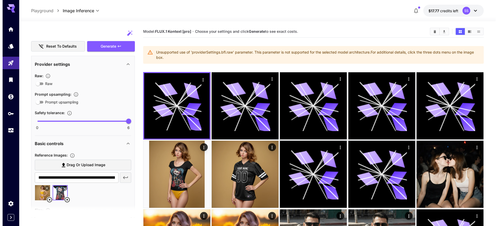
scroll to position [0, 0]
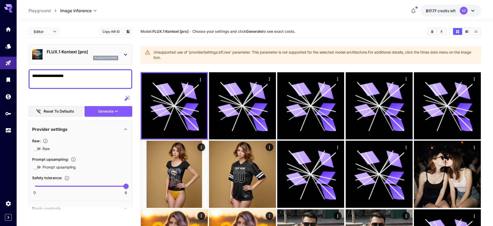
click at [61, 52] on p "FLUX.1 Kontext [pro]" at bounding box center [83, 52] width 72 height 6
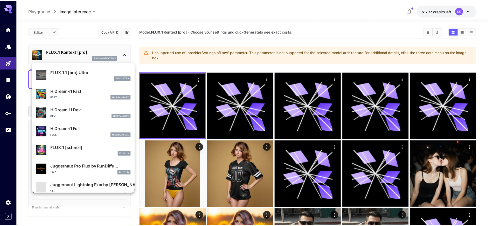
scroll to position [401, 0]
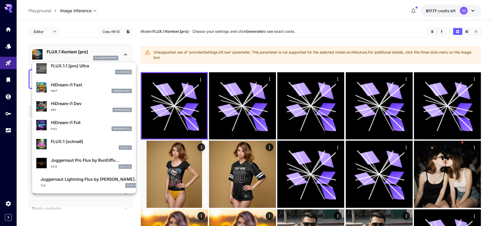
click at [209, 18] on div at bounding box center [249, 113] width 498 height 226
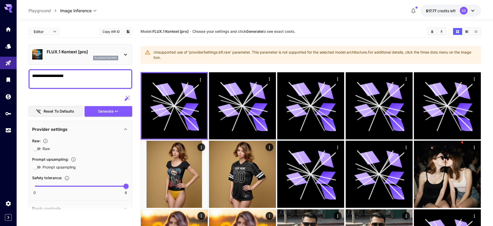
click at [90, 57] on div "fluxkontextpro" at bounding box center [83, 58] width 72 height 5
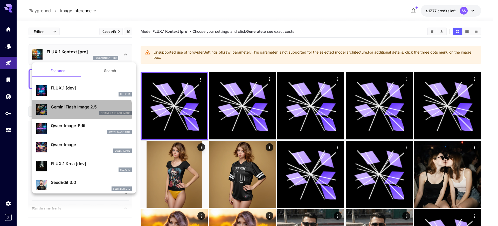
click at [78, 111] on div "gemini_2_5_flash_image" at bounding box center [91, 113] width 81 height 5
